Goal: Use online tool/utility: Utilize a website feature to perform a specific function

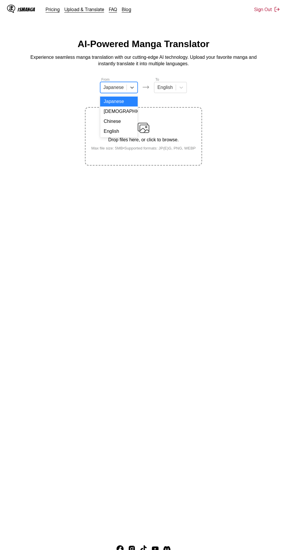
click at [122, 133] on div "English" at bounding box center [118, 131] width 37 height 10
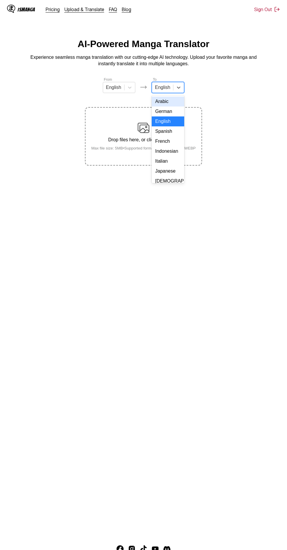
click at [169, 150] on div "Indonesian" at bounding box center [168, 151] width 32 height 10
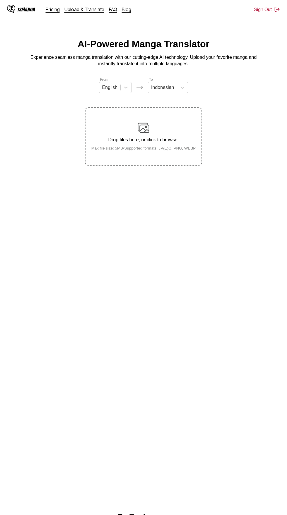
click at [151, 124] on div "Drop files here, or click to browse. Max file size: 5MB • Supported formats: JP…" at bounding box center [144, 136] width 114 height 28
click at [0, 0] on input "Drop files here, or click to browse. Max file size: 5MB • Supported formats: JP…" at bounding box center [0, 0] width 0 height 0
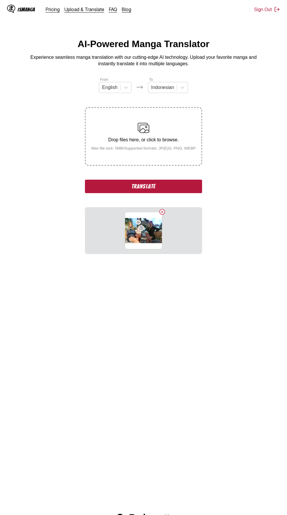
click at [164, 208] on button "Delete image" at bounding box center [162, 211] width 7 height 7
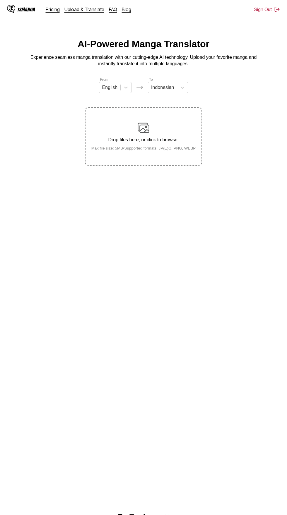
click at [151, 122] on div "Drop files here, or click to browse. Max file size: 5MB • Supported formats: JP…" at bounding box center [144, 136] width 114 height 28
click at [0, 0] on input "Drop files here, or click to browse. Max file size: 5MB • Supported formats: JP…" at bounding box center [0, 0] width 0 height 0
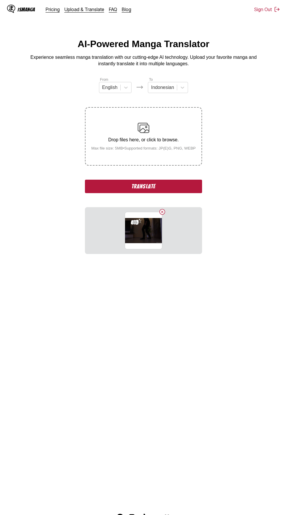
click at [167, 180] on button "Translate" at bounding box center [143, 186] width 117 height 13
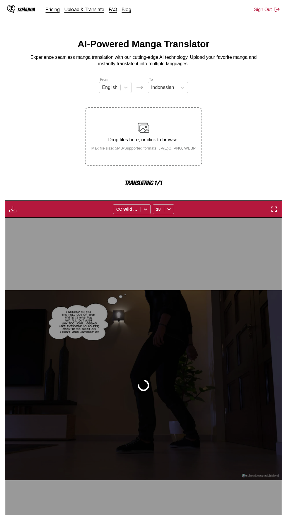
scroll to position [28, 0]
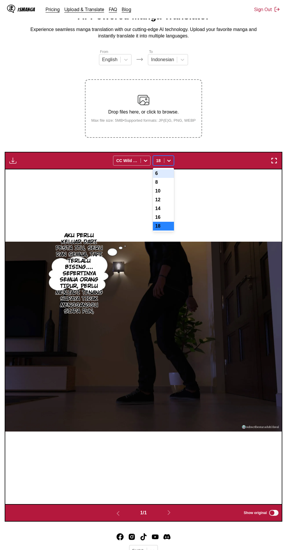
click at [170, 204] on div "14" at bounding box center [163, 208] width 21 height 9
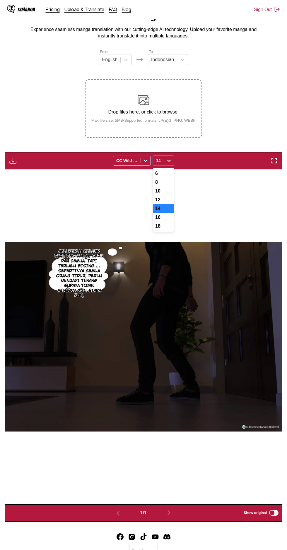
click at [167, 196] on div "12" at bounding box center [163, 200] width 21 height 9
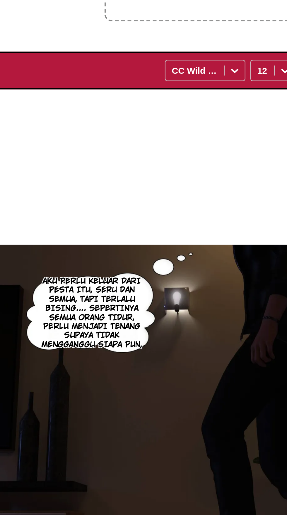
scroll to position [28, 0]
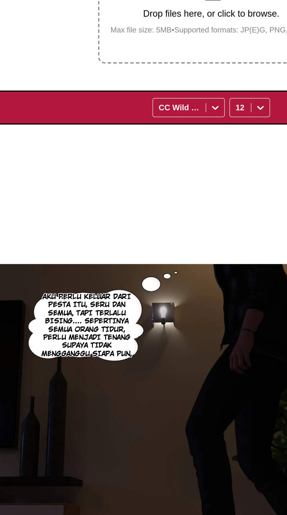
click at [167, 170] on div "AKU PERLU KELUAR DARI PESTA ITU, SERU DAN SEMUA, TAPI TERLALU BISING.... SEPERT…" at bounding box center [143, 337] width 276 height 335
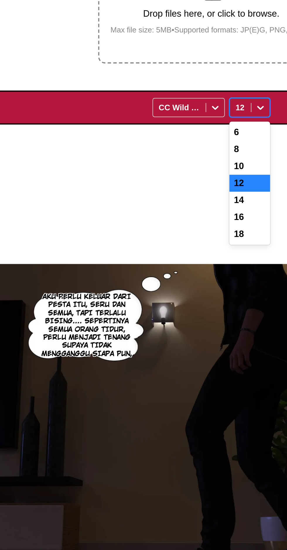
click at [163, 187] on div "10" at bounding box center [163, 191] width 21 height 9
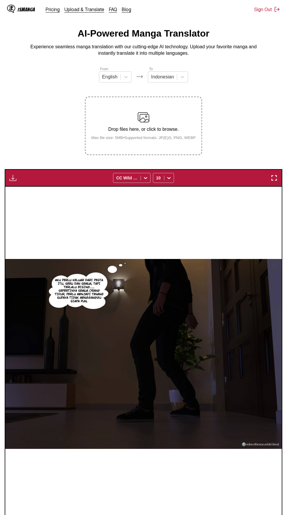
scroll to position [0, 0]
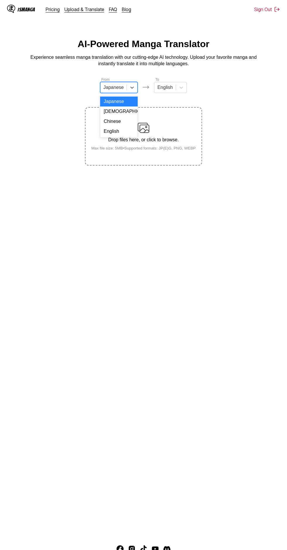
click at [120, 130] on div "English" at bounding box center [118, 131] width 37 height 10
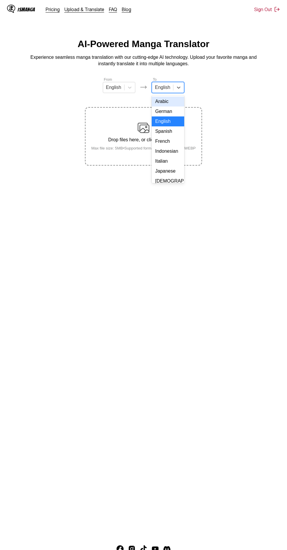
click at [172, 153] on div "Indonesian" at bounding box center [168, 151] width 32 height 10
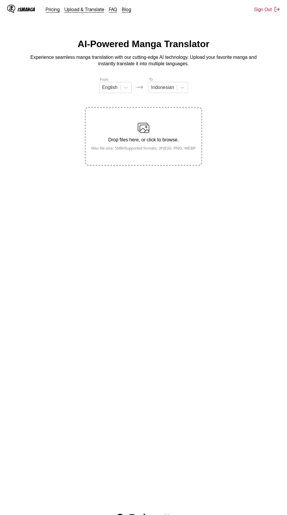
click at [147, 124] on img at bounding box center [144, 128] width 12 height 12
click at [0, 0] on input "Drop files here, or click to browse. Max file size: 5MB • Supported formats: JP…" at bounding box center [0, 0] width 0 height 0
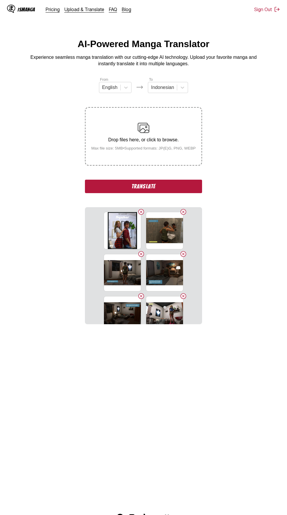
click at [103, 180] on button "Translate" at bounding box center [143, 186] width 117 height 13
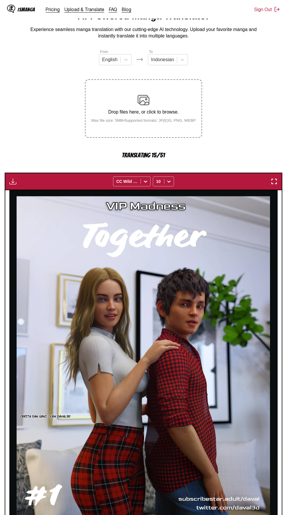
scroll to position [28, 0]
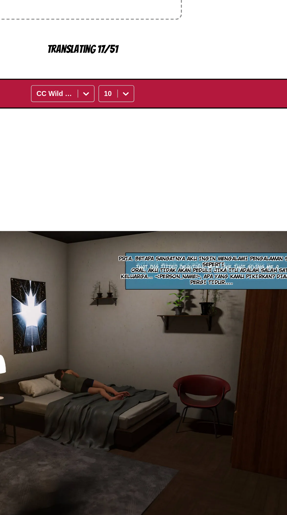
scroll to position [28, 0]
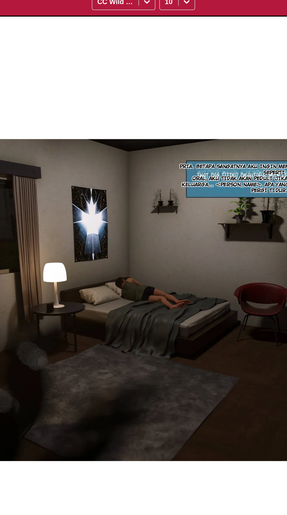
scroll to position [0, 829]
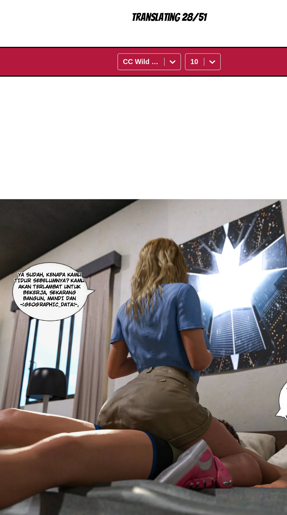
scroll to position [28, 0]
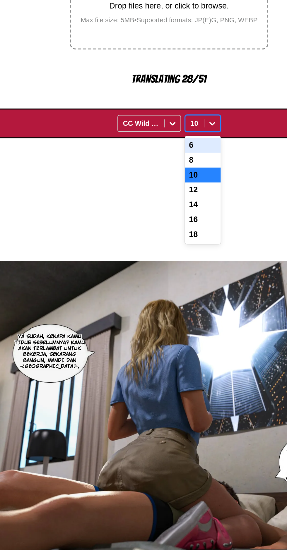
click at [155, 216] on div "12" at bounding box center [163, 220] width 21 height 9
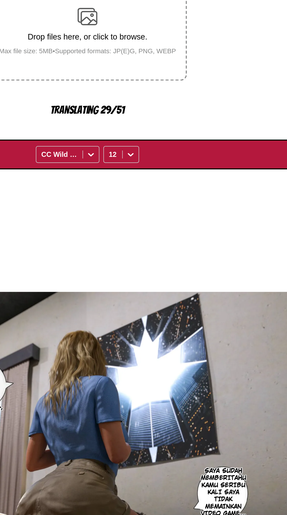
click at [172, 123] on div "Drop files here, or click to browse. Max file size: 5MB • Supported formats: JP…" at bounding box center [143, 108] width 117 height 59
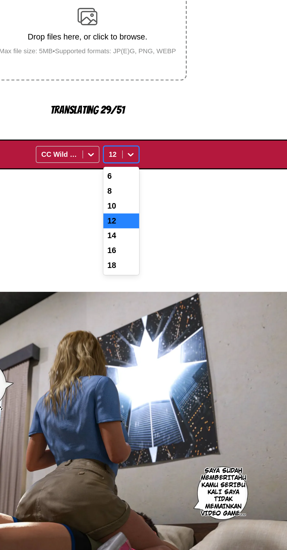
click at [158, 207] on div "10" at bounding box center [163, 211] width 21 height 9
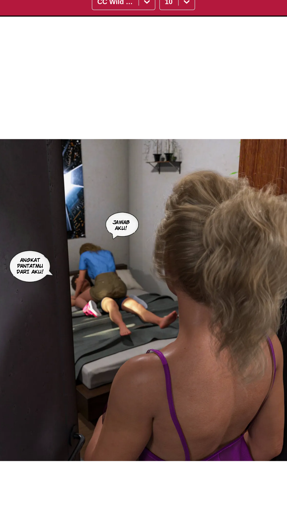
scroll to position [0, 2488]
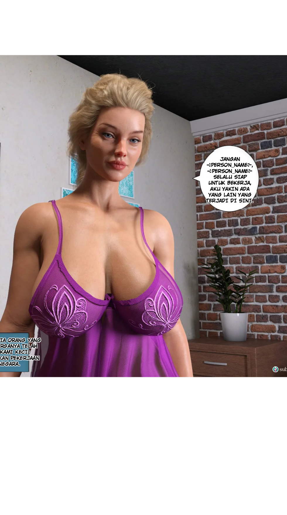
scroll to position [30, 0]
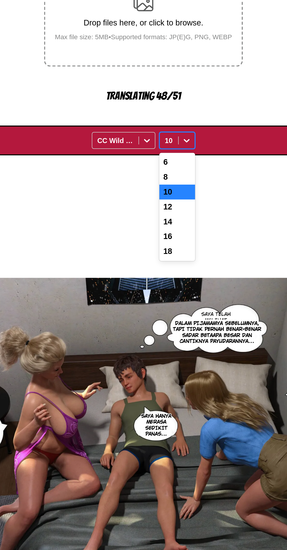
click at [170, 197] on div "8" at bounding box center [163, 201] width 21 height 9
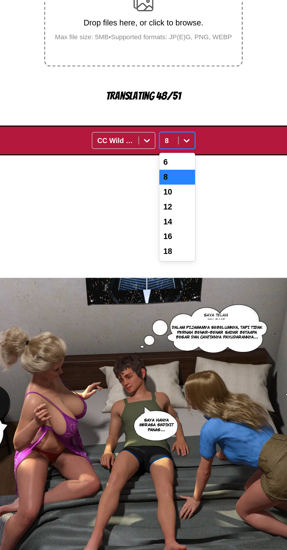
click at [168, 188] on div "6" at bounding box center [163, 192] width 21 height 9
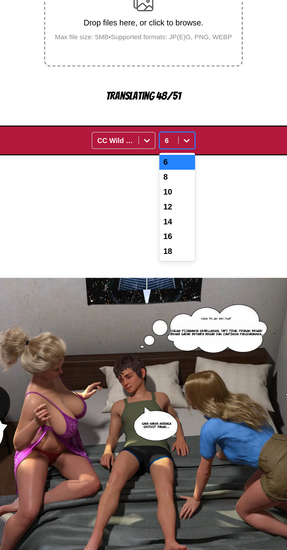
click at [168, 223] on div "14" at bounding box center [163, 227] width 21 height 9
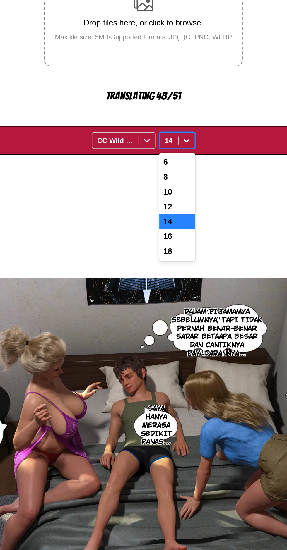
click at [163, 214] on div "12" at bounding box center [163, 218] width 21 height 9
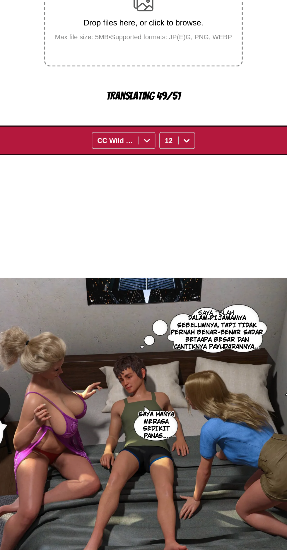
click at [163, 210] on div "SAYA TELAH MELIHAT BIBI SAYA DALAM PIJAMAMYA SEBELUMNYA, TAPI TIDAK PERNAH BENA…" at bounding box center [142, 355] width 276 height 335
